Goal: Task Accomplishment & Management: Manage account settings

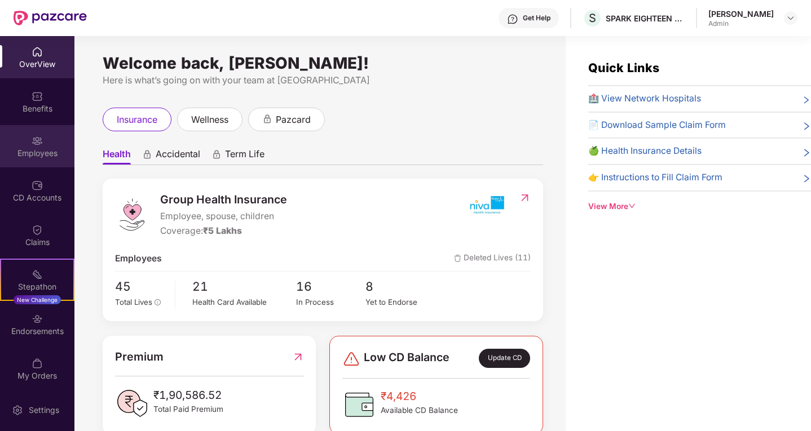
click at [31, 152] on div "Employees" at bounding box center [37, 153] width 74 height 11
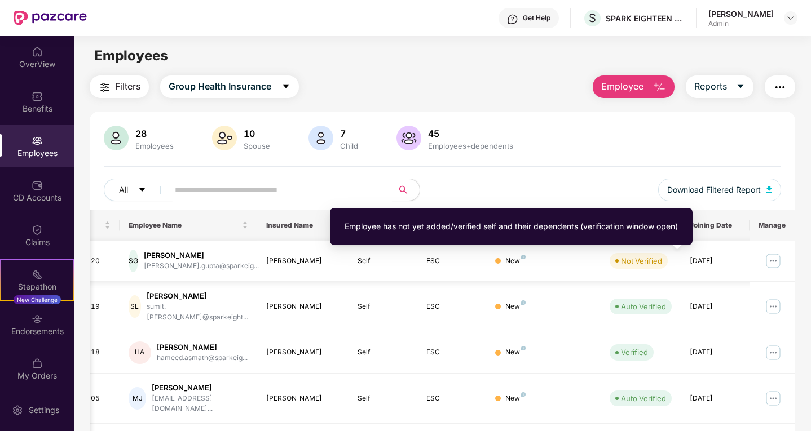
scroll to position [0, 28]
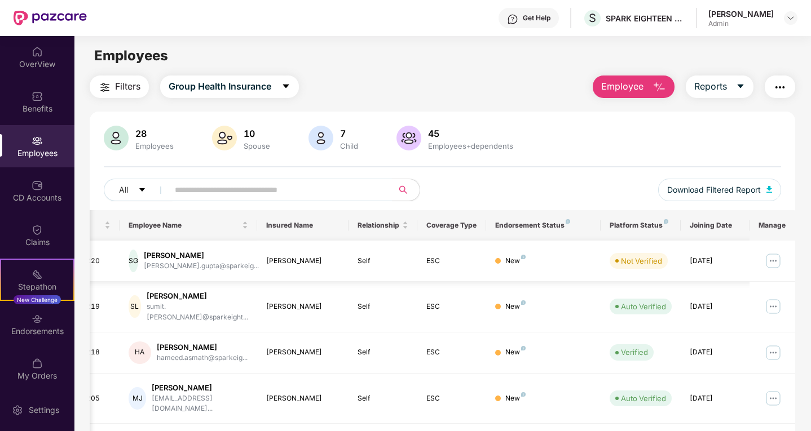
click at [772, 260] on img at bounding box center [773, 261] width 18 height 18
click at [525, 250] on td "New" at bounding box center [543, 261] width 114 height 41
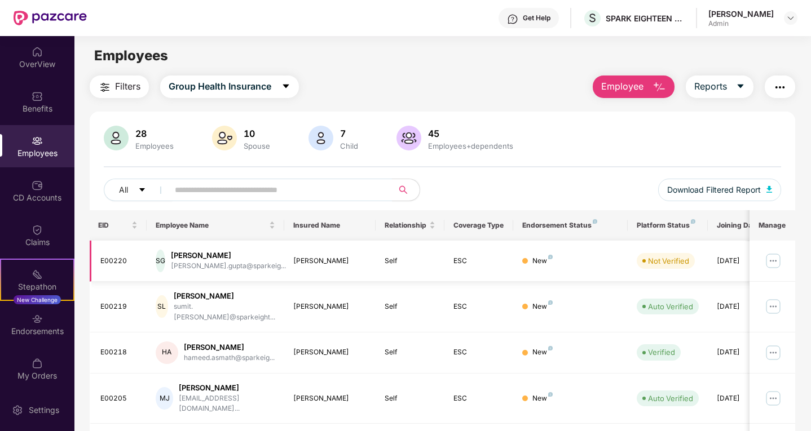
scroll to position [0, 0]
click at [769, 265] on img at bounding box center [773, 261] width 18 height 18
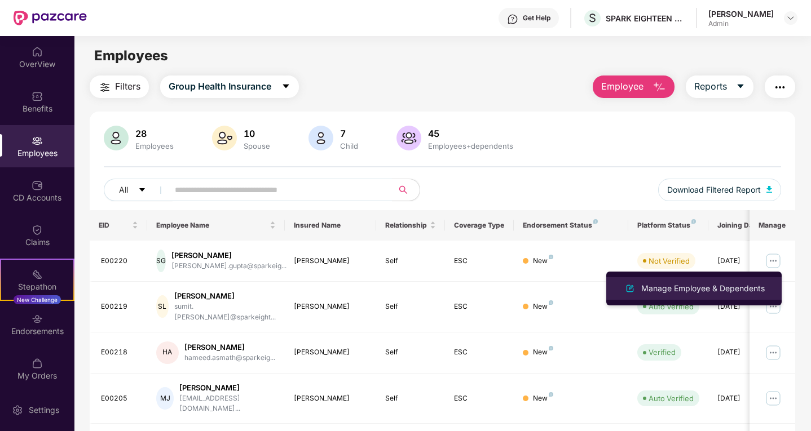
click at [632, 285] on img at bounding box center [630, 289] width 14 height 14
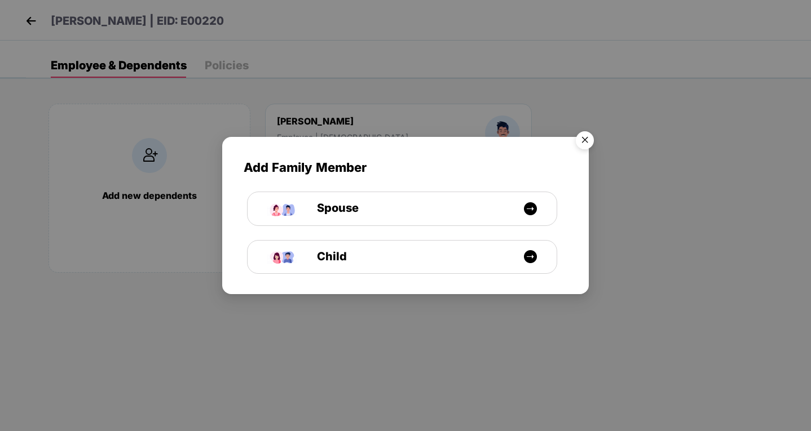
click at [585, 134] on img "Close" at bounding box center [585, 142] width 32 height 32
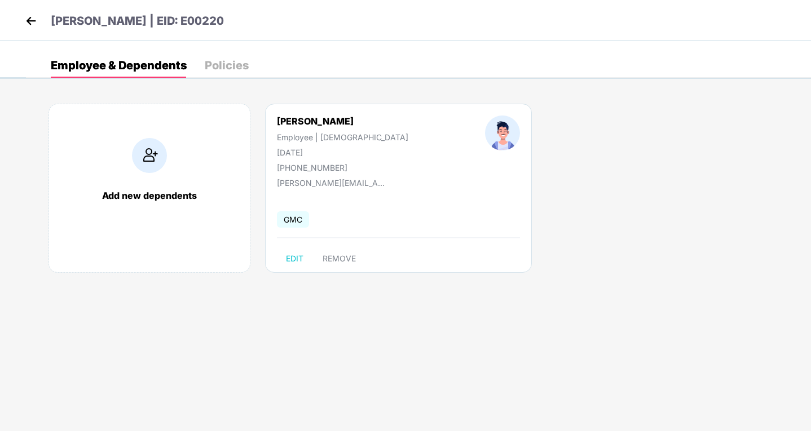
drag, startPoint x: 35, startPoint y: 11, endPoint x: 33, endPoint y: 20, distance: 8.6
click at [33, 20] on div "[PERSON_NAME] | EID: E00220" at bounding box center [405, 20] width 811 height 41
click at [33, 20] on img at bounding box center [31, 20] width 17 height 17
